Goal: Information Seeking & Learning: Learn about a topic

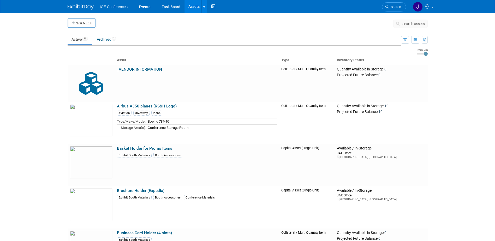
click at [83, 5] on img at bounding box center [81, 6] width 26 height 5
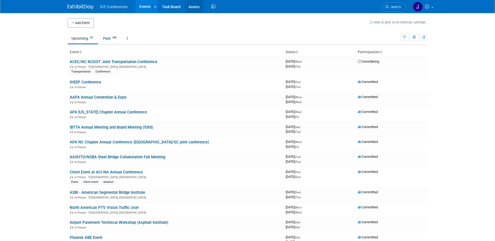
click at [195, 5] on link "Assets" at bounding box center [194, 6] width 19 height 13
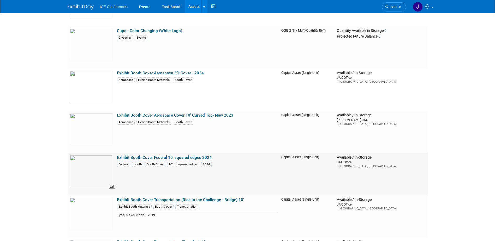
scroll to position [589, 0]
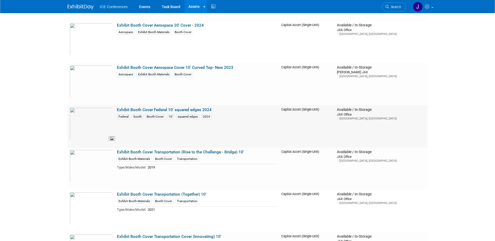
click at [97, 118] on img at bounding box center [91, 124] width 43 height 33
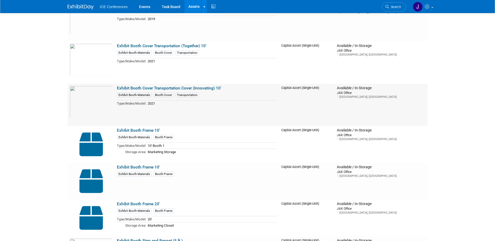
scroll to position [719, 0]
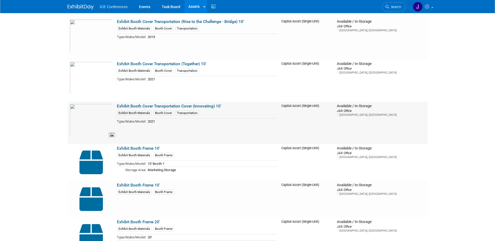
click at [93, 121] on img at bounding box center [91, 120] width 43 height 33
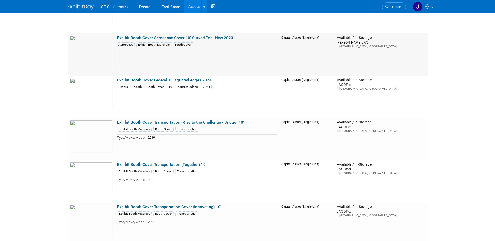
scroll to position [589, 0]
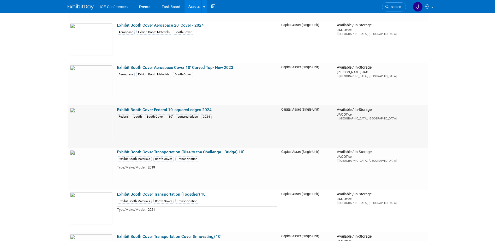
click at [143, 110] on link "Exhibit Booth Cover Federal 10' squared edges 2024" at bounding box center [164, 110] width 95 height 5
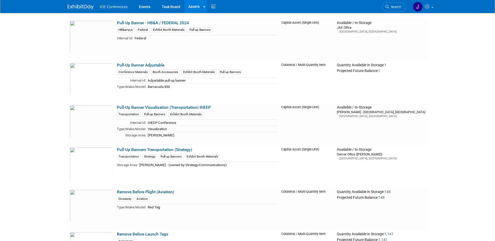
scroll to position [1972, 0]
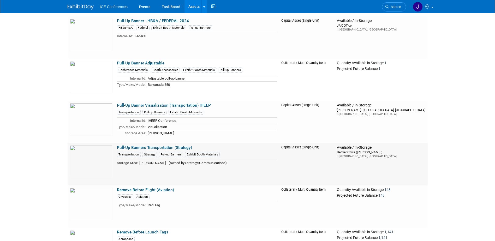
click at [154, 148] on link "Pull-Up Banners Transportation (Strategy)" at bounding box center [154, 147] width 75 height 5
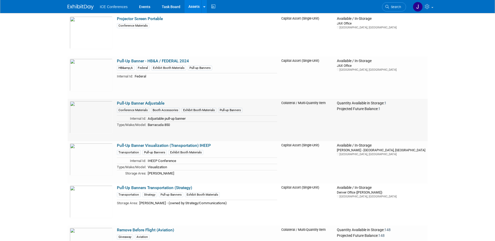
scroll to position [1946, 0]
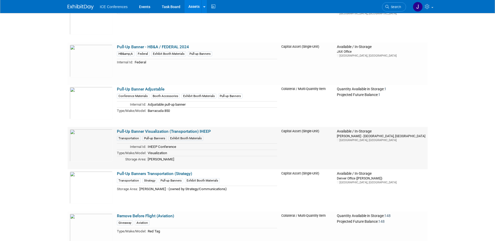
click at [140, 129] on td "Pull-Up Banner Visualization (Transportation) IHEEP Transportation Pull-up Bann…" at bounding box center [197, 148] width 164 height 42
click at [141, 130] on link "Pull-Up Banner Visualization (Transportation) IHEEP" at bounding box center [164, 131] width 94 height 5
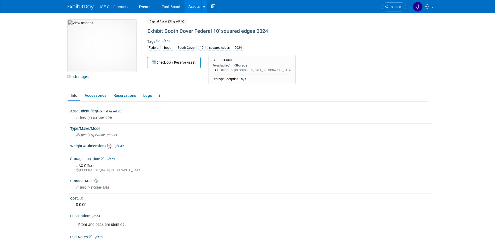
click at [97, 44] on img at bounding box center [102, 46] width 69 height 52
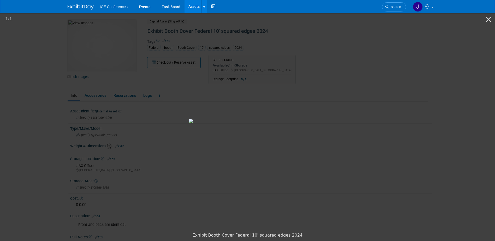
drag, startPoint x: 489, startPoint y: 19, endPoint x: 426, endPoint y: 48, distance: 69.3
click at [489, 19] on button "Close gallery" at bounding box center [488, 19] width 13 height 12
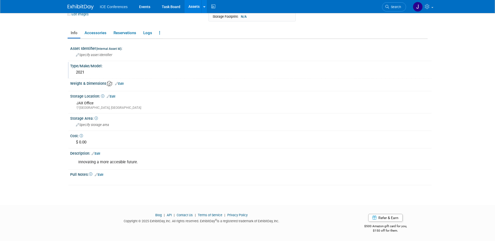
scroll to position [63, 0]
click at [95, 34] on link "Accessories" at bounding box center [95, 32] width 28 height 9
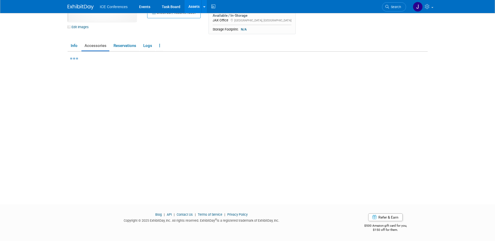
scroll to position [50, 0]
click at [133, 33] on div "10045905-10721297-e3542454-ecf8-430c-a4e2-3b59c35a68bf.jpg Edit Images Capital …" at bounding box center [248, 3] width 368 height 67
click at [127, 48] on link "Reservations" at bounding box center [124, 45] width 29 height 9
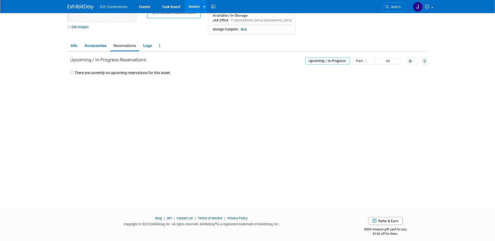
click at [139, 51] on li "Reservations" at bounding box center [124, 46] width 29 height 10
click at [154, 43] on link "Logs" at bounding box center [147, 45] width 15 height 9
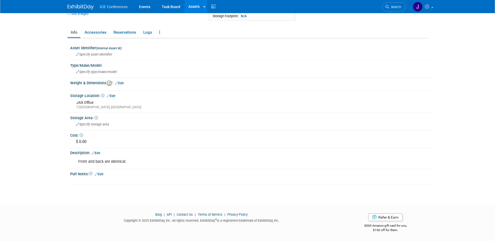
scroll to position [37, 0]
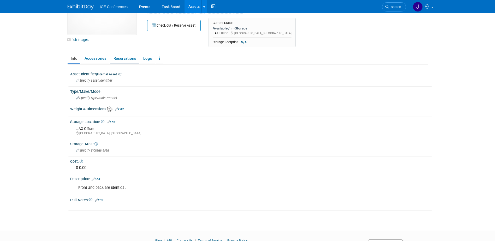
click at [127, 58] on link "Reservations" at bounding box center [124, 58] width 29 height 9
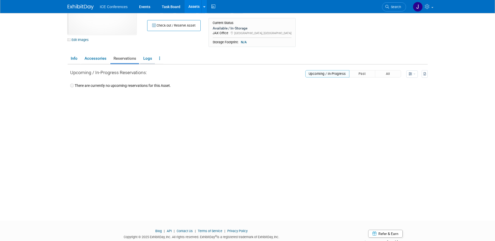
click at [145, 58] on link "Logs" at bounding box center [147, 58] width 15 height 9
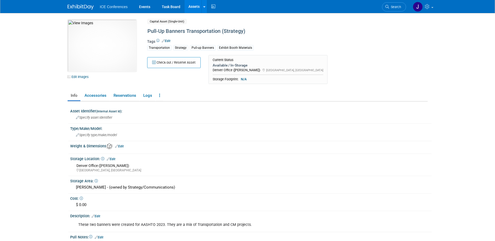
click at [147, 90] on div "10045905-10721956-0a841e9b-d0d4-467e-a925-8b13e92fbe70.jpg Edit Images Capital …" at bounding box center [248, 139] width 360 height 239
click at [145, 97] on link "Logs" at bounding box center [147, 95] width 15 height 9
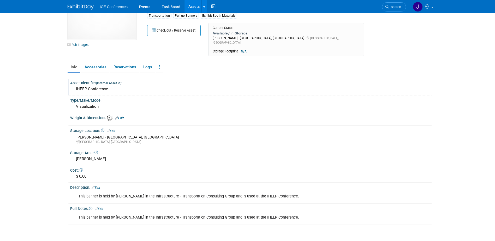
scroll to position [68, 0]
